Goal: Check status

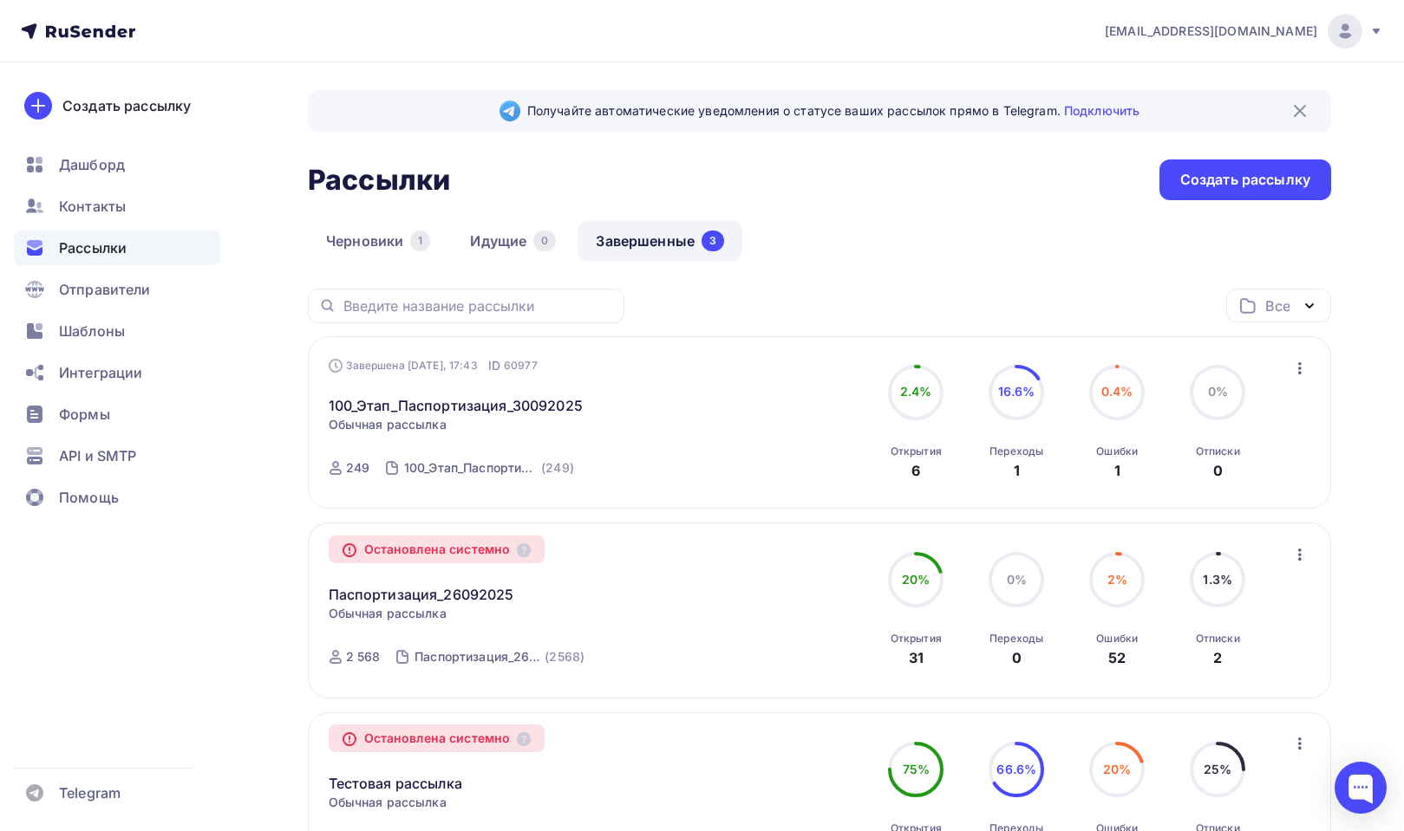
scroll to position [264, 0]
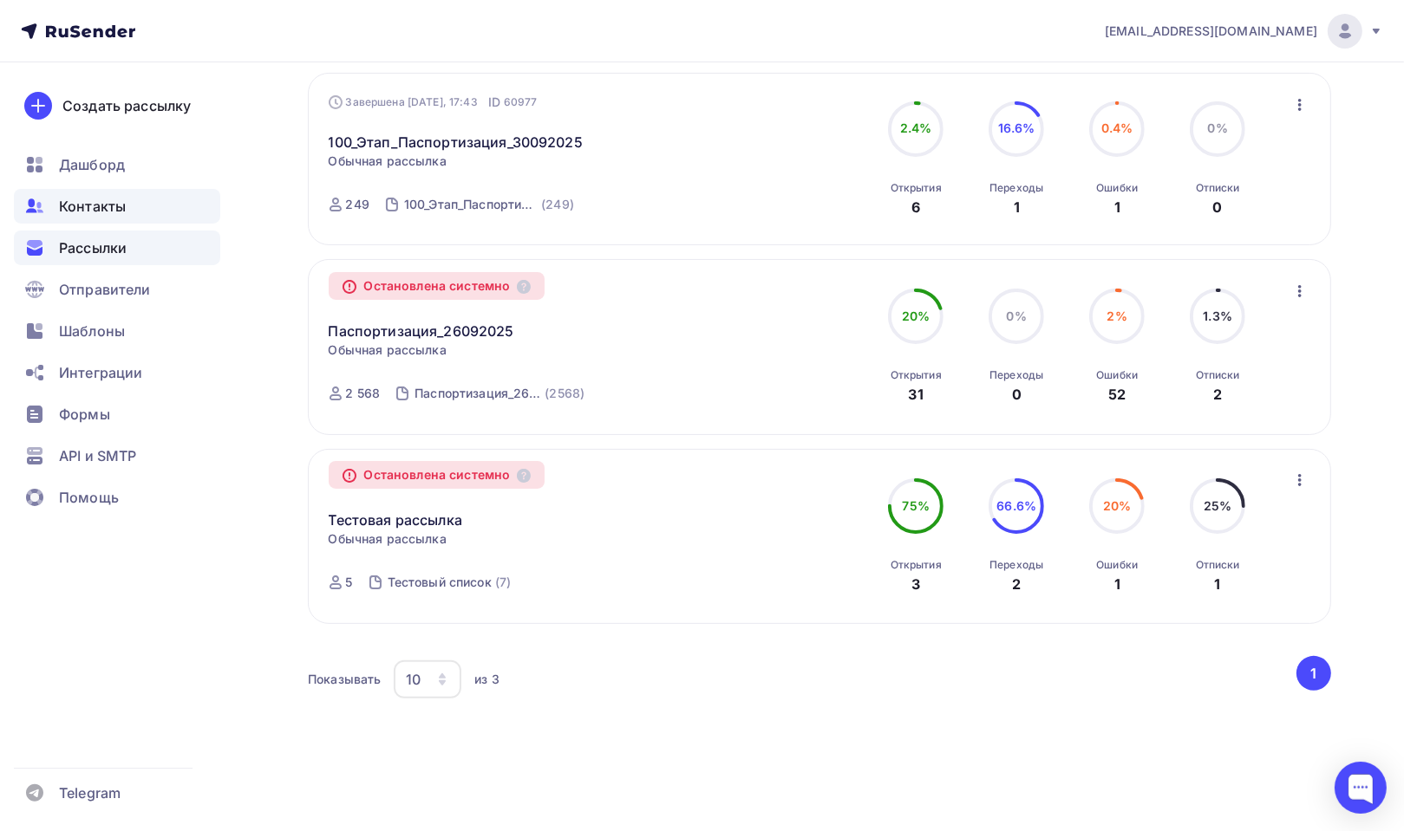
click at [108, 206] on span "Контакты" at bounding box center [92, 206] width 67 height 21
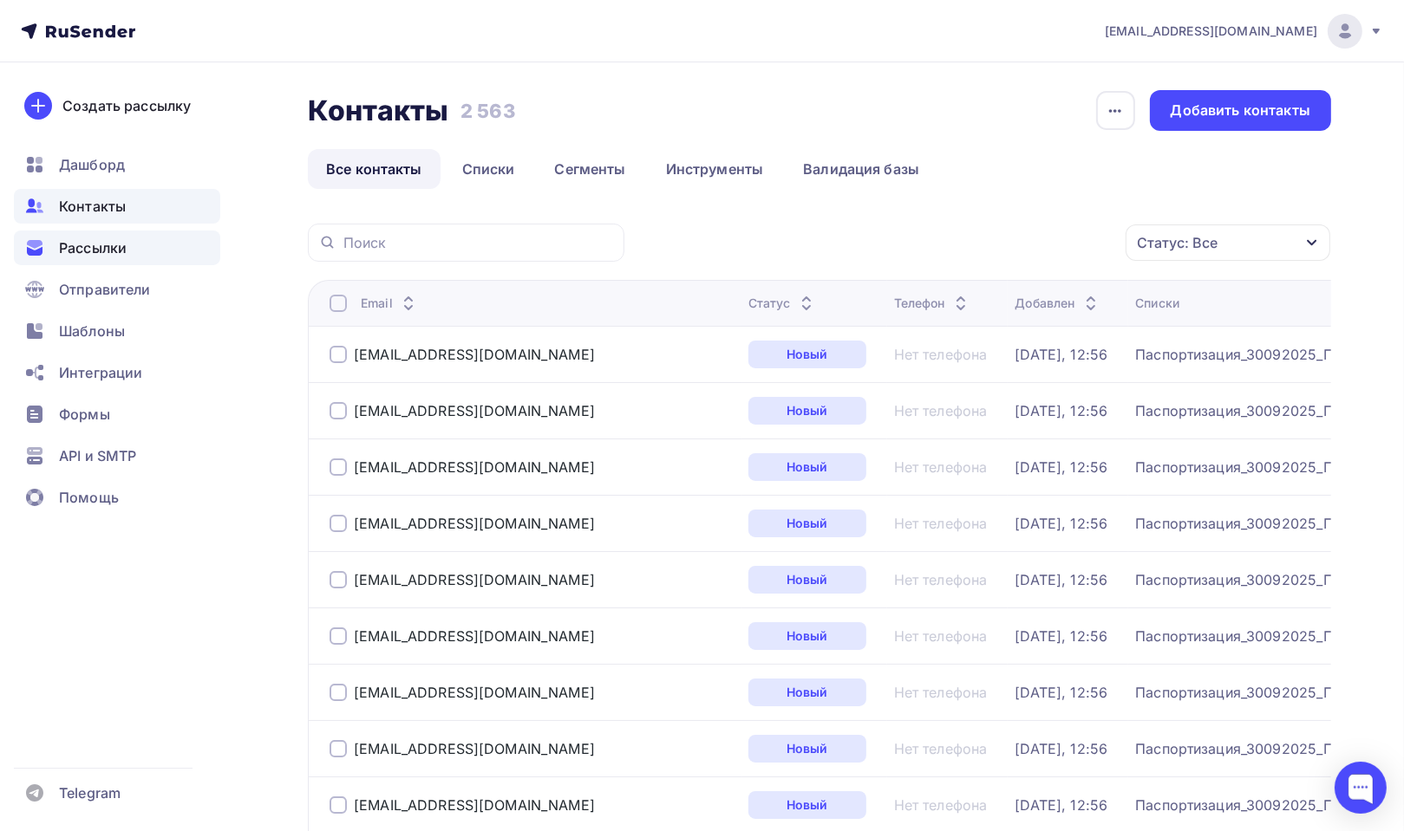
click at [106, 251] on span "Рассылки" at bounding box center [93, 248] width 68 height 21
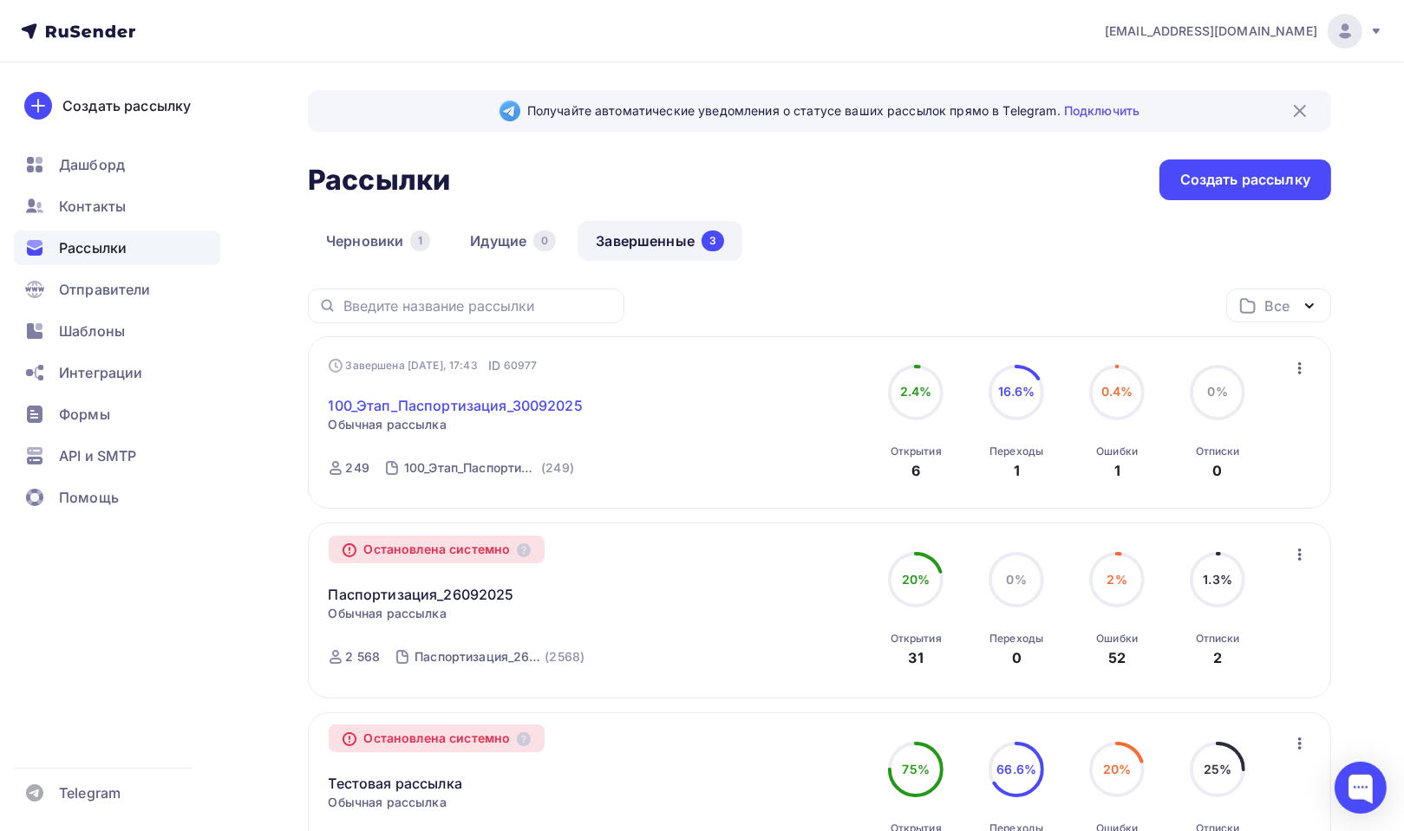
click at [447, 401] on link "100_Этап_Паспортизация_30092025" at bounding box center [456, 405] width 254 height 21
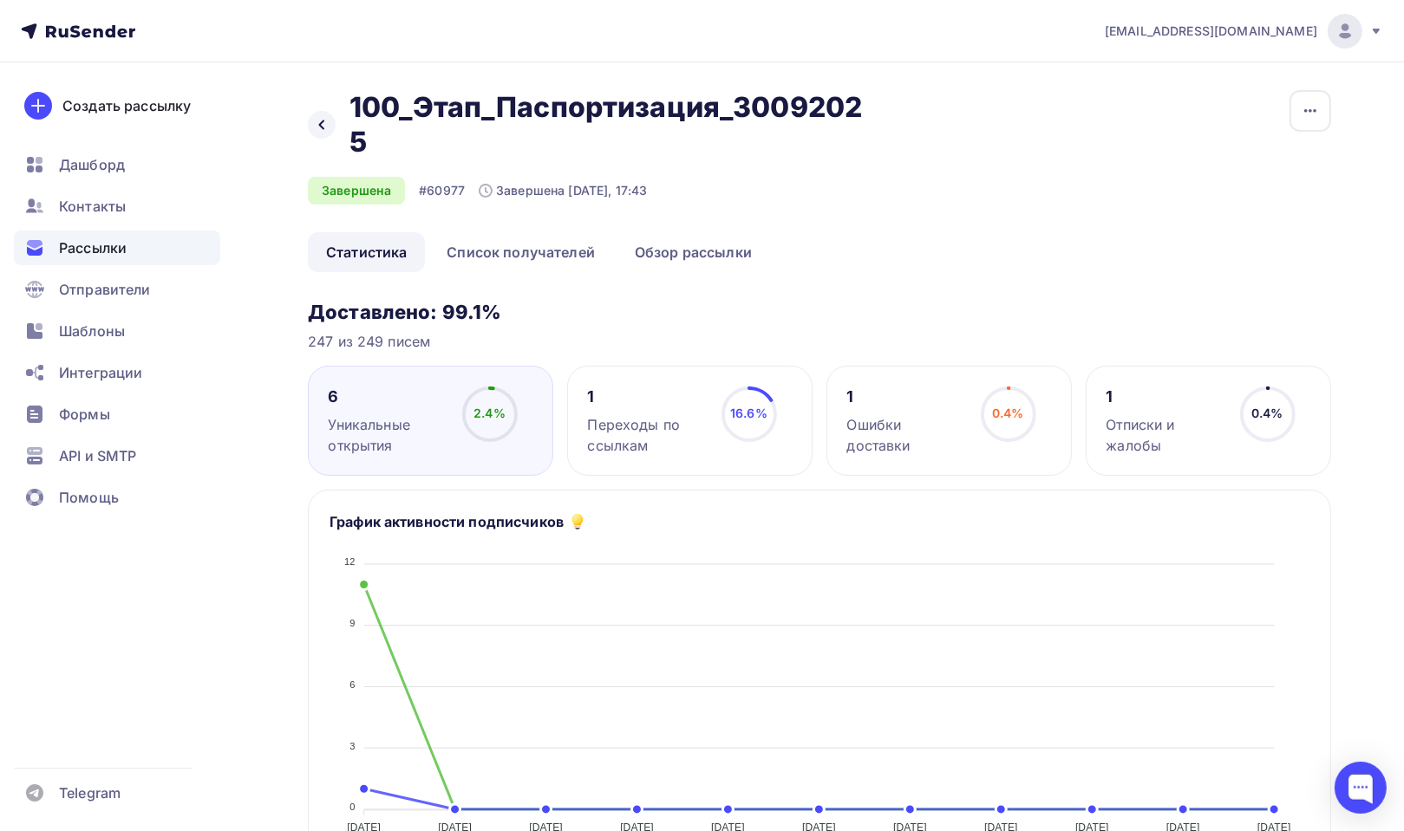
click at [1020, 408] on span "0.4%" at bounding box center [1008, 413] width 32 height 15
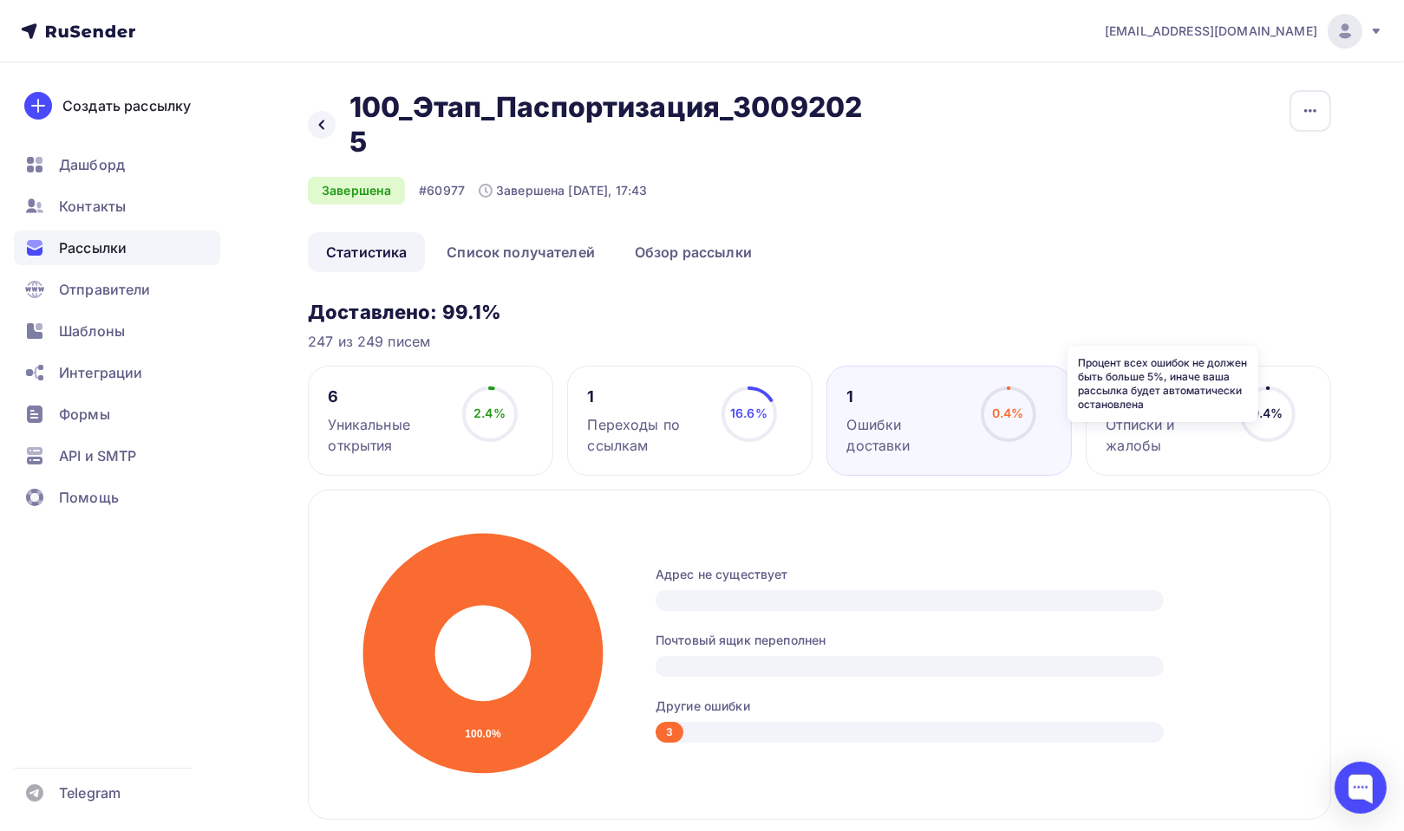
click at [0, 0] on icon at bounding box center [0, 0] width 0 height 0
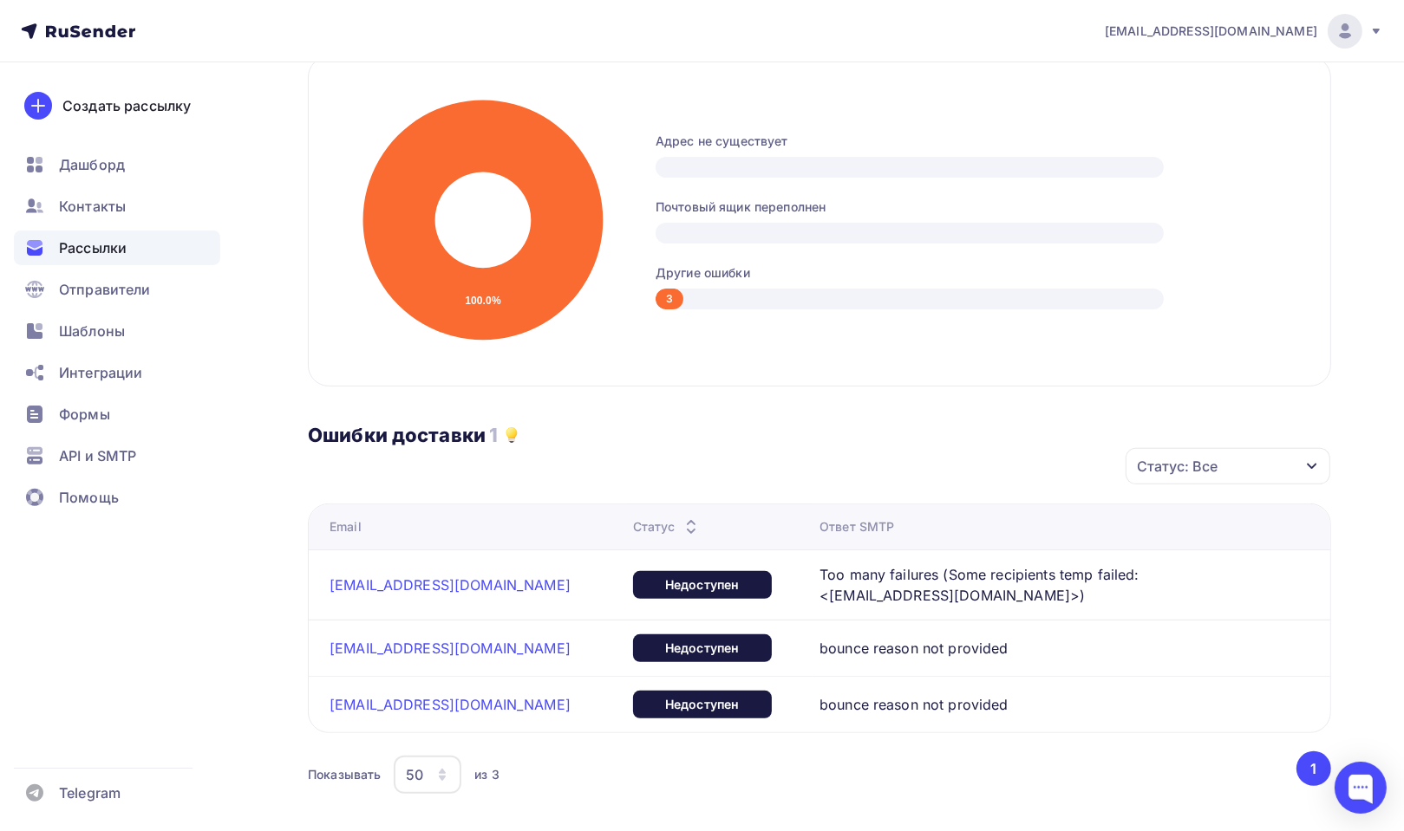
scroll to position [520, 0]
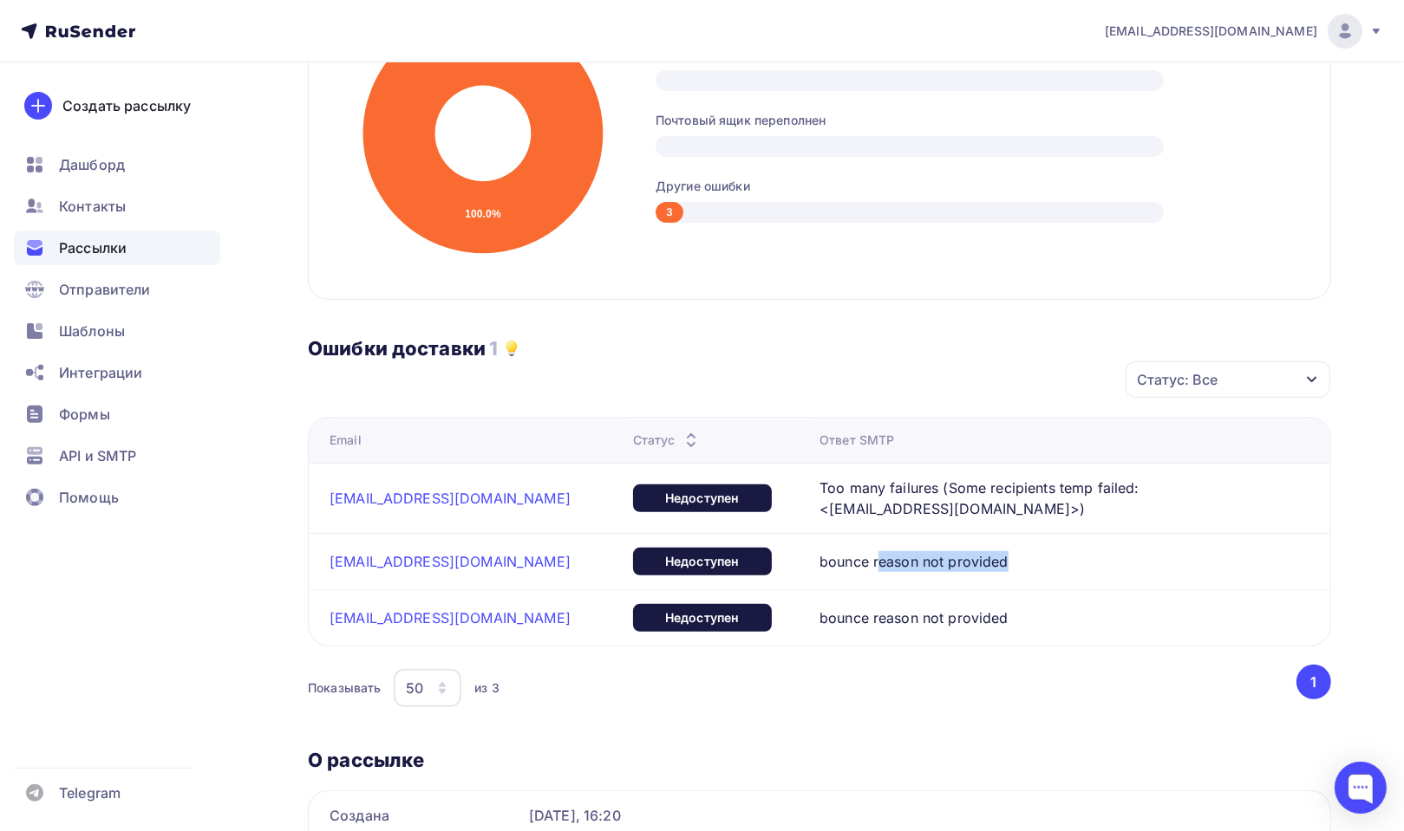
drag, startPoint x: 898, startPoint y: 553, endPoint x: 1005, endPoint y: 552, distance: 106.6
click at [1005, 552] on div "bounce reason not provided" at bounding box center [1035, 561] width 433 height 21
click at [947, 561] on span "bounce reason not provided" at bounding box center [913, 561] width 189 height 21
drag, startPoint x: 845, startPoint y: 616, endPoint x: 964, endPoint y: 618, distance: 118.8
click at [964, 618] on span "bounce reason not provided" at bounding box center [913, 618] width 189 height 21
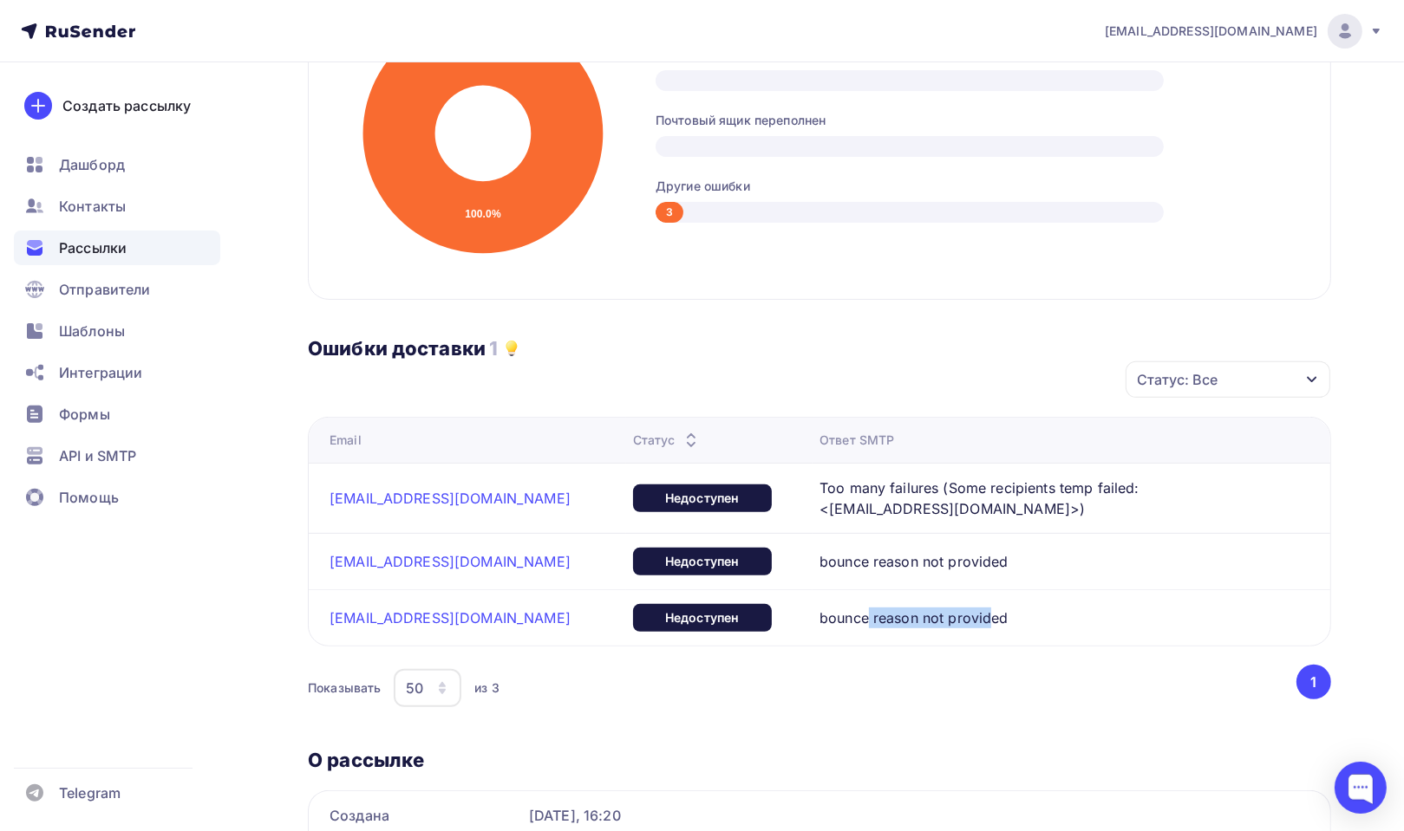
click at [889, 619] on span "bounce reason not provided" at bounding box center [913, 618] width 189 height 21
drag, startPoint x: 797, startPoint y: 617, endPoint x: 981, endPoint y: 616, distance: 184.7
click at [981, 616] on span "bounce reason not provided" at bounding box center [913, 618] width 189 height 21
copy span "bounce reason not provided"
drag, startPoint x: 846, startPoint y: 505, endPoint x: 1003, endPoint y: 503, distance: 156.9
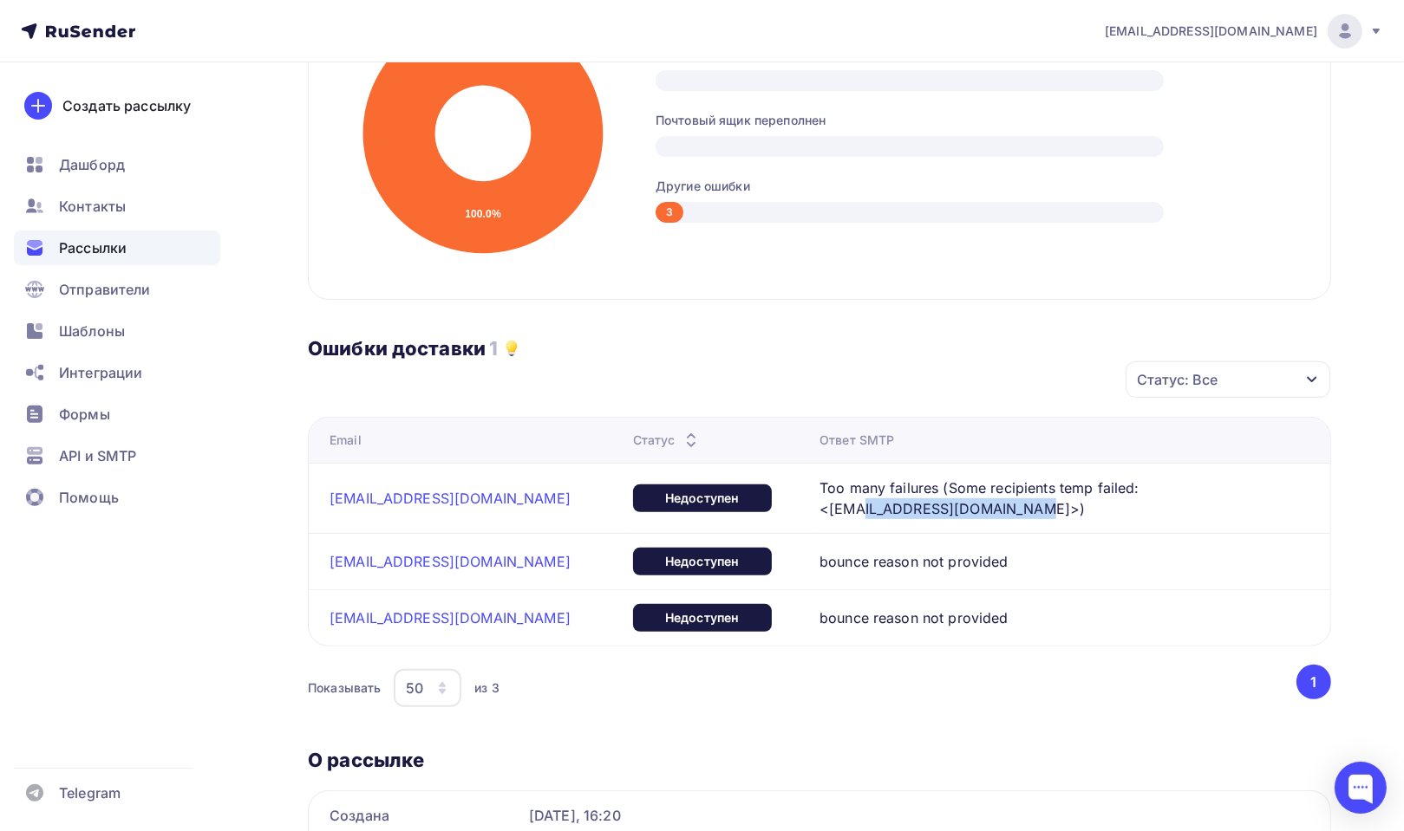
click at [1003, 503] on span "Too many failures (Some recipients temp failed: <[EMAIL_ADDRESS][DOMAIN_NAME]>)" at bounding box center [1029, 499] width 420 height 42
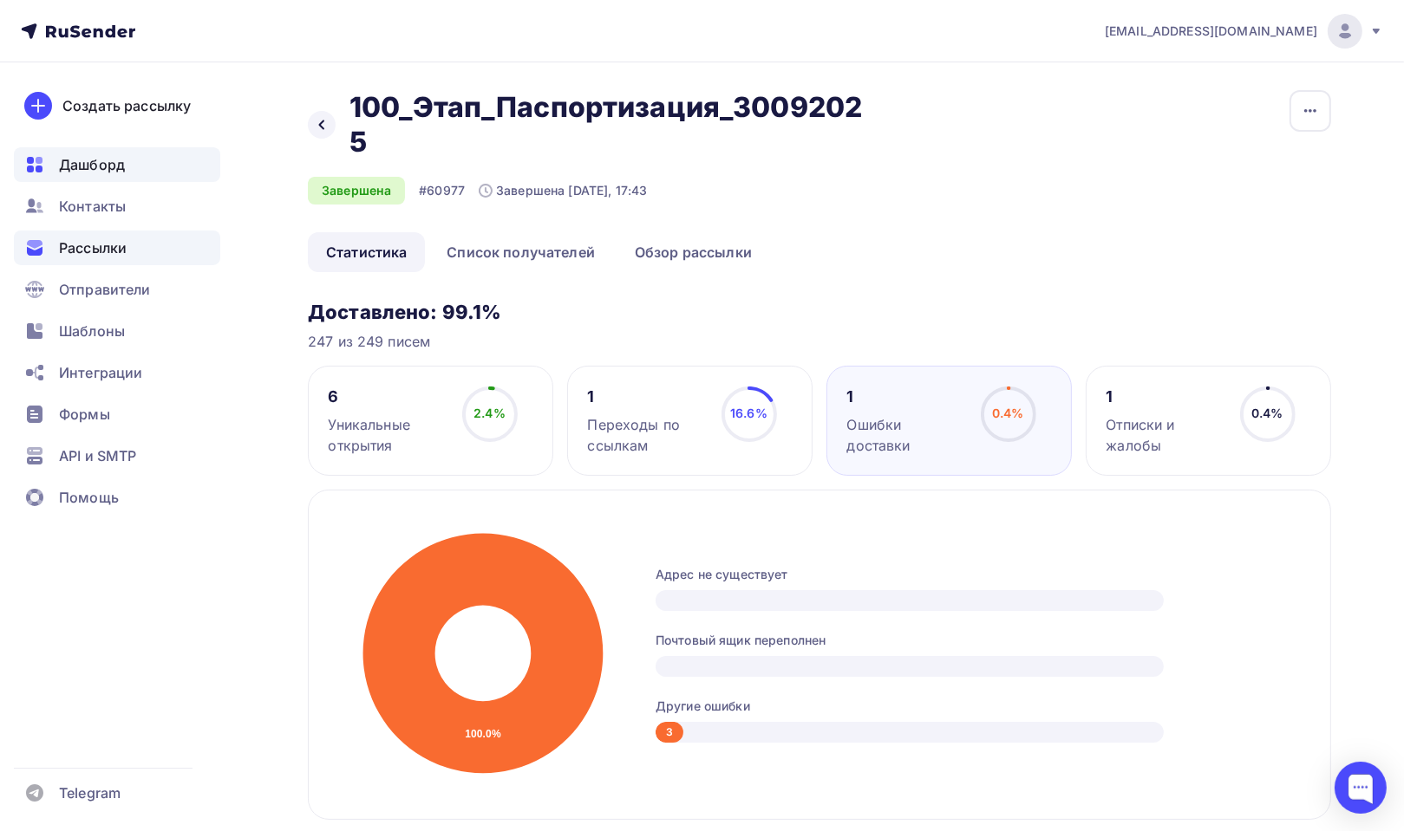
click at [75, 168] on span "Дашборд" at bounding box center [92, 164] width 66 height 21
